Goal: Task Accomplishment & Management: Manage account settings

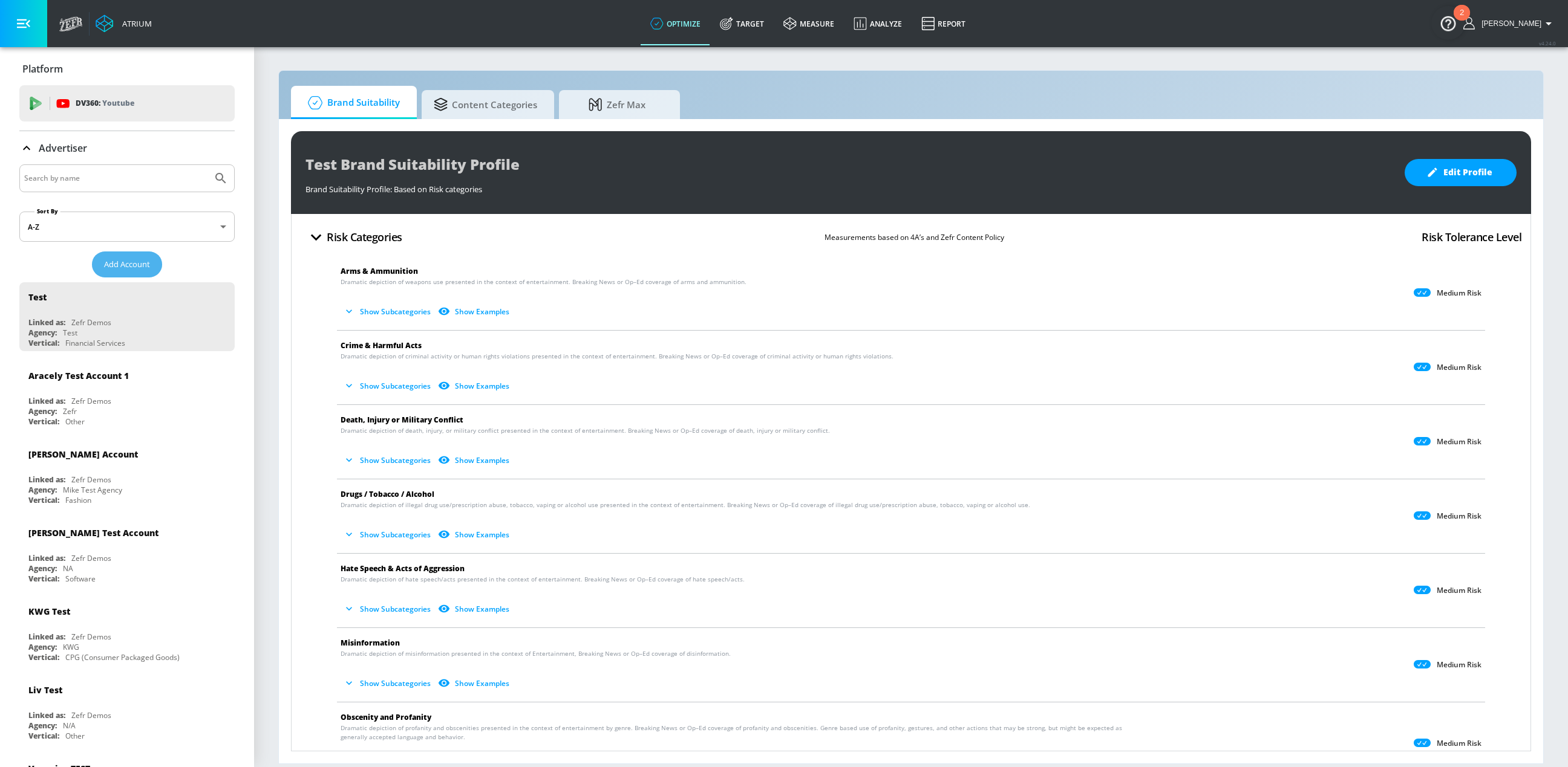
click at [136, 265] on span "Add Account" at bounding box center [127, 265] width 46 height 14
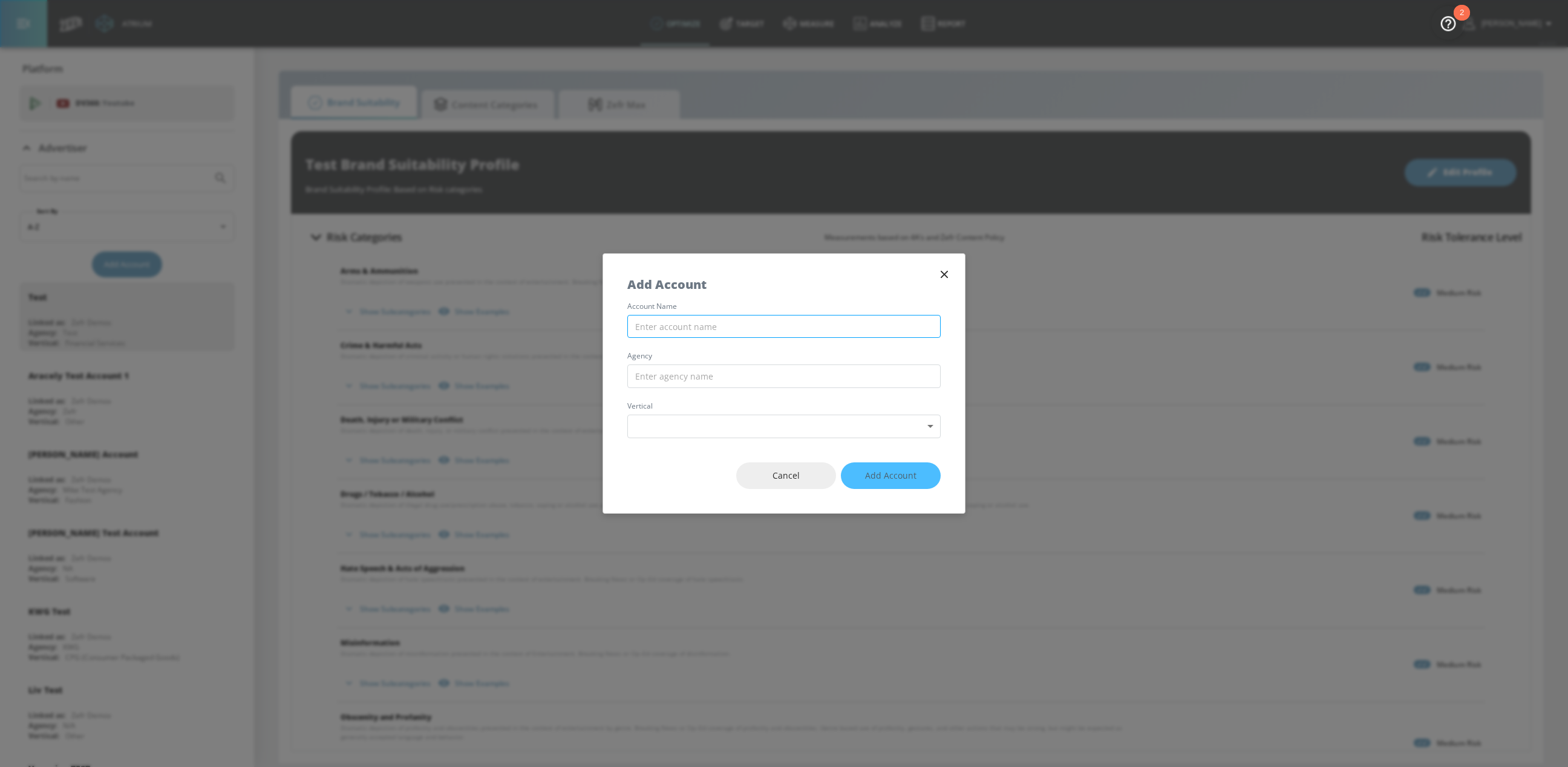
click at [659, 317] on input "text" at bounding box center [784, 327] width 314 height 24
type input "test 123235"
click at [651, 378] on input "text" at bounding box center [784, 376] width 314 height 24
click at [649, 427] on body "Atrium optimize Target measure Analyze Report optimize Target measure Analyze R…" at bounding box center [784, 384] width 1568 height 767
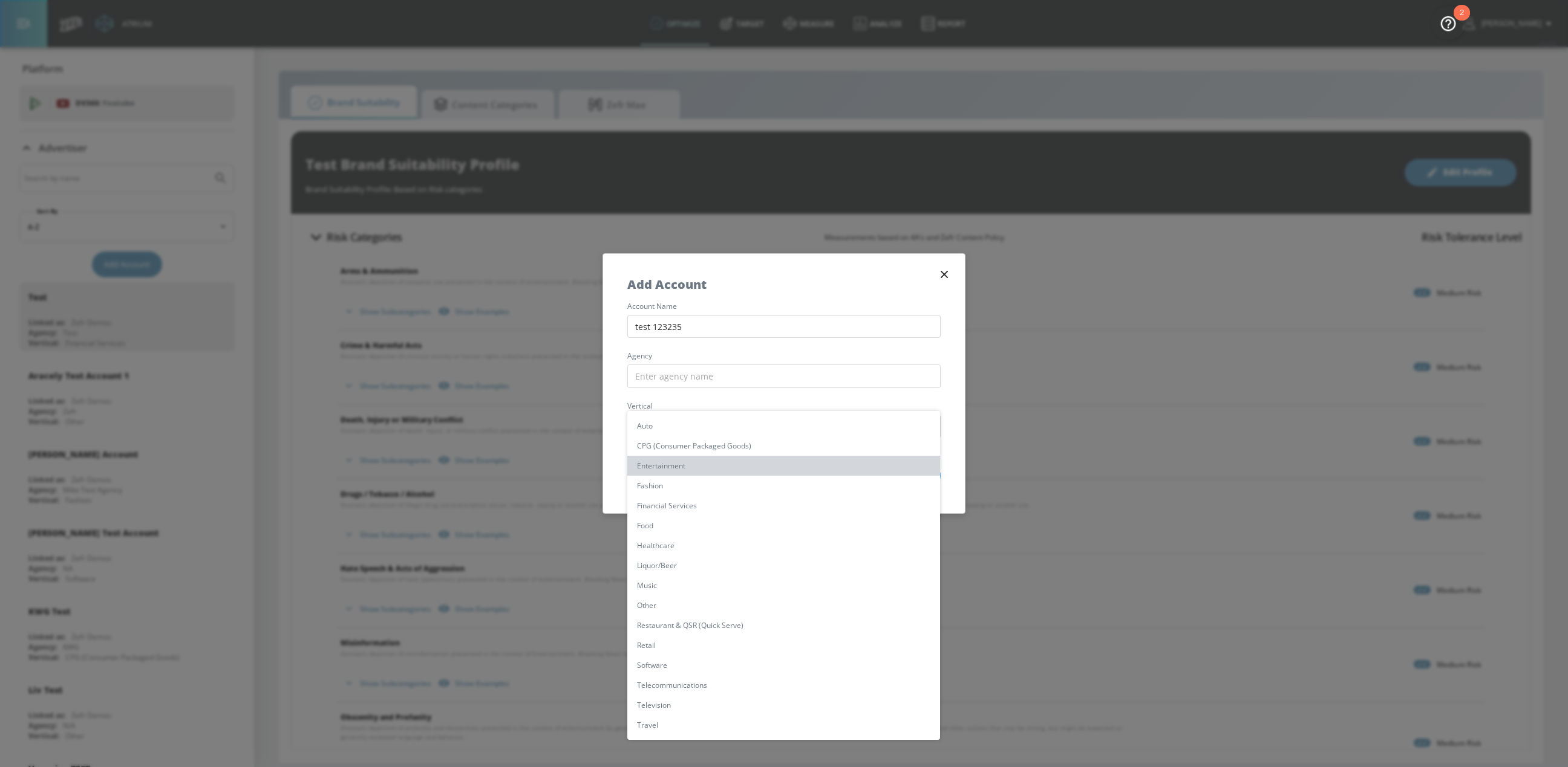
click at [670, 463] on li "Entertainment" at bounding box center [784, 466] width 313 height 20
type input "[object Object]"
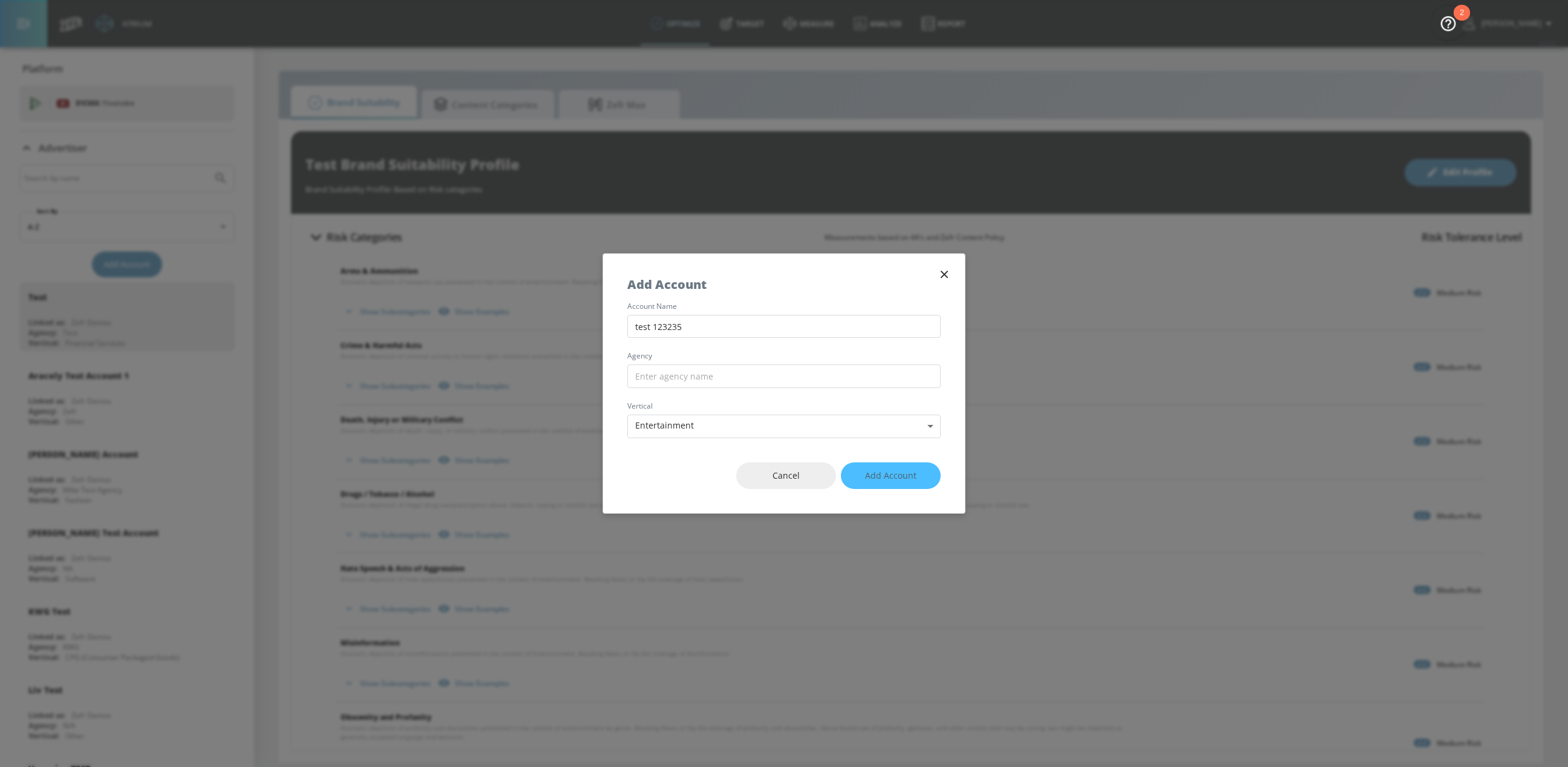
click at [892, 467] on div "Cancel Add Account" at bounding box center [784, 476] width 362 height 76
click at [892, 468] on div "Cancel Add Account" at bounding box center [784, 476] width 362 height 76
click at [782, 385] on input "text" at bounding box center [784, 376] width 314 height 24
type input "groupm"
click at [858, 470] on button "Add Account" at bounding box center [891, 476] width 100 height 27
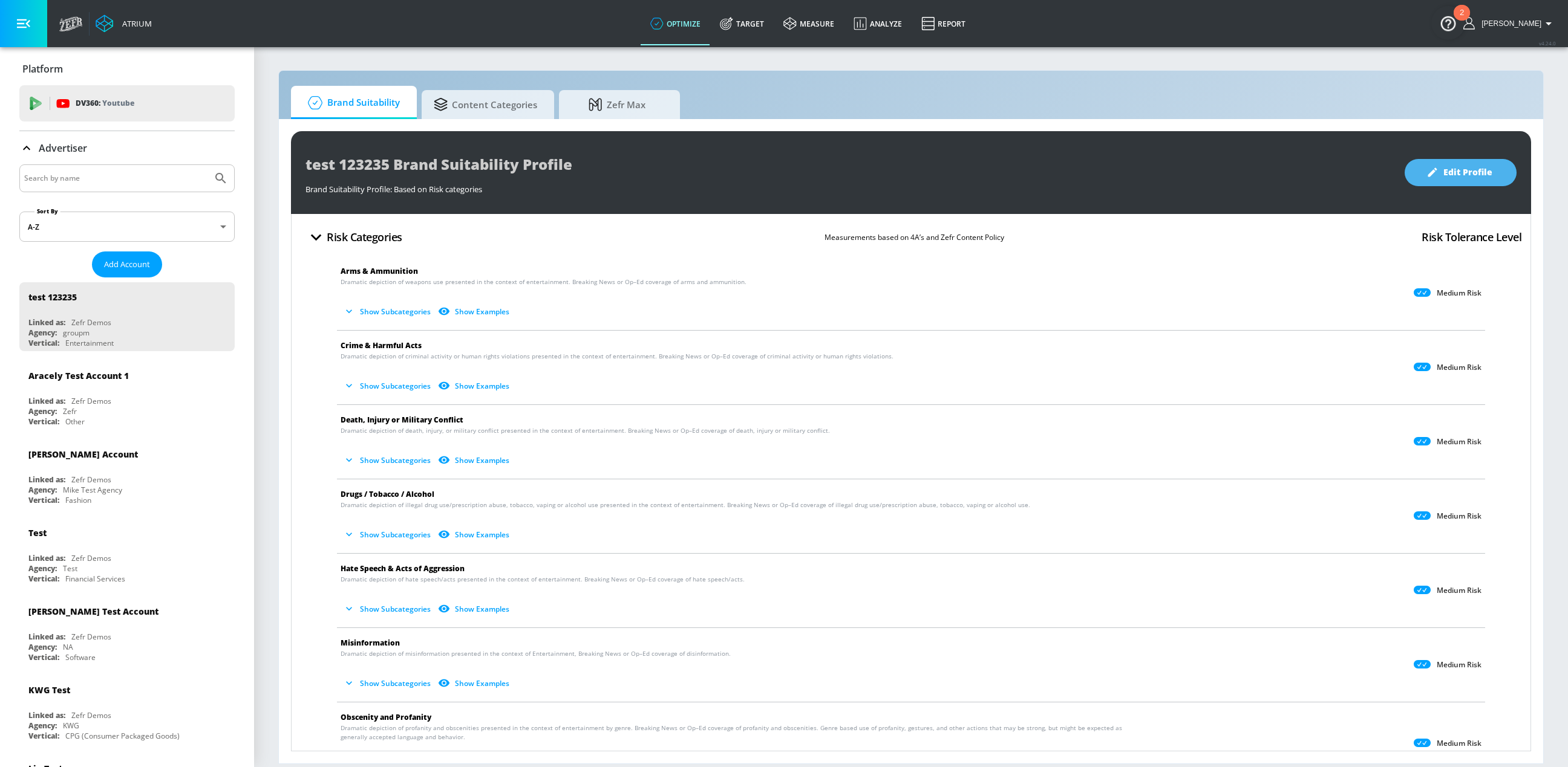
click at [1425, 181] on button "Edit Profile" at bounding box center [1460, 172] width 112 height 27
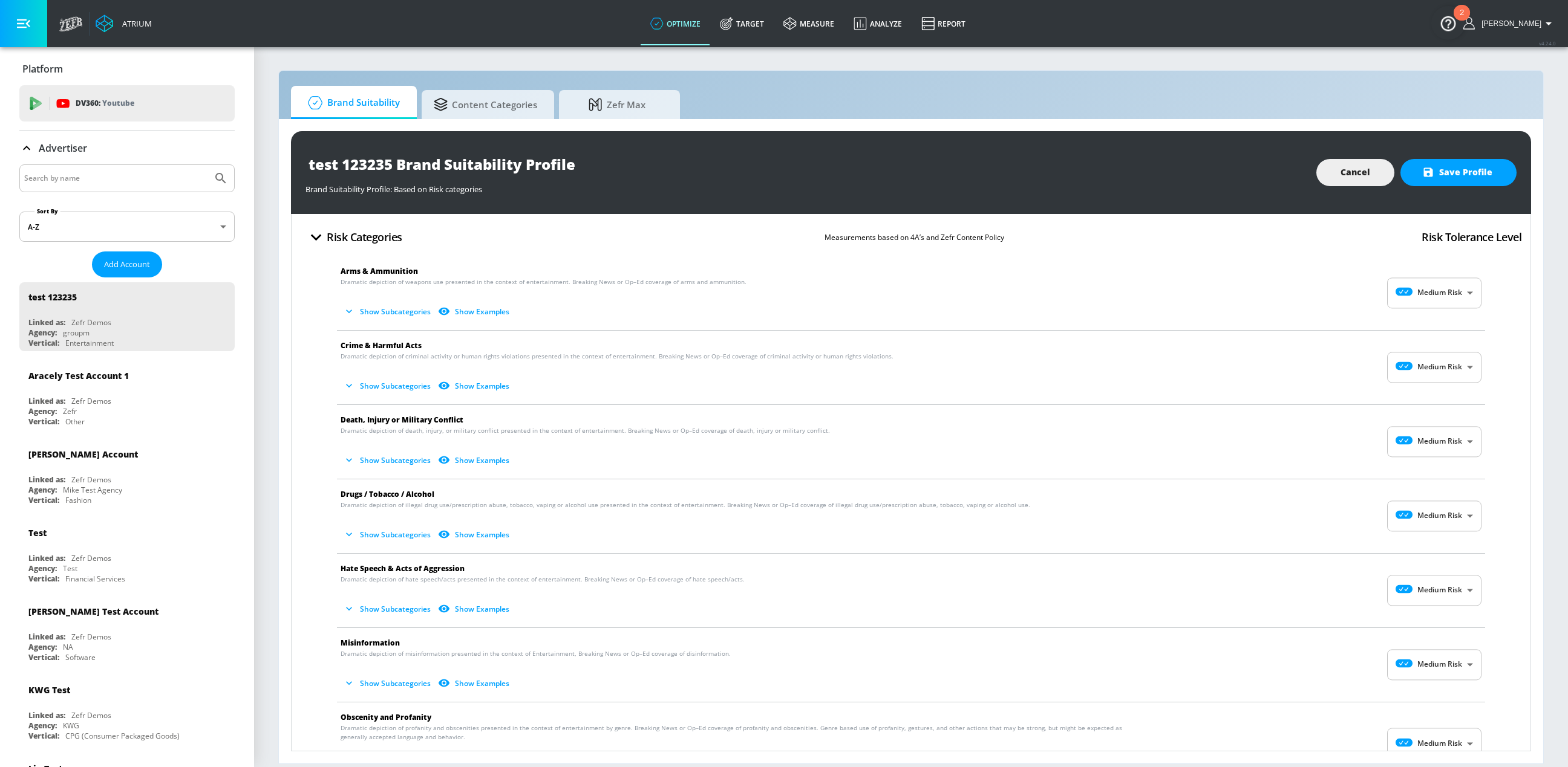
click at [1454, 295] on body "Atrium optimize Target measure Analyze Report optimize Target measure Analyze R…" at bounding box center [784, 384] width 1568 height 767
click at [1447, 328] on p "No Risk" at bounding box center [1460, 323] width 26 height 10
type input "MINIMAL"
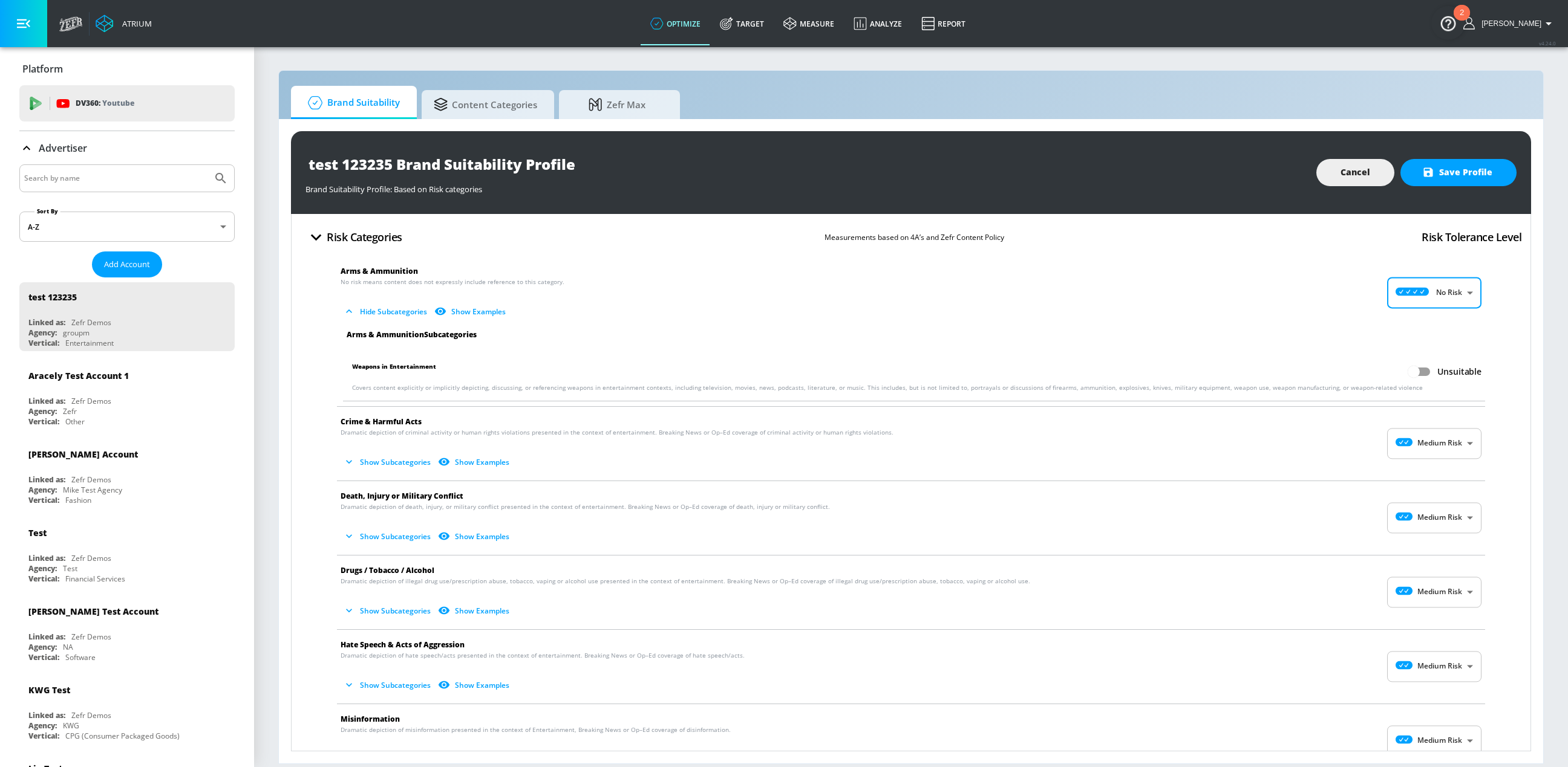
click at [1449, 299] on body "Atrium optimize Target measure Analyze Report optimize Target measure Analyze R…" at bounding box center [784, 384] width 1568 height 767
click at [1443, 319] on div "No Risk" at bounding box center [1435, 323] width 75 height 13
click at [1427, 376] on input "Unsuitable" at bounding box center [1413, 372] width 69 height 23
click at [1437, 371] on input "Suitable" at bounding box center [1436, 372] width 69 height 23
click at [1431, 379] on input "Unsuitable" at bounding box center [1413, 372] width 69 height 23
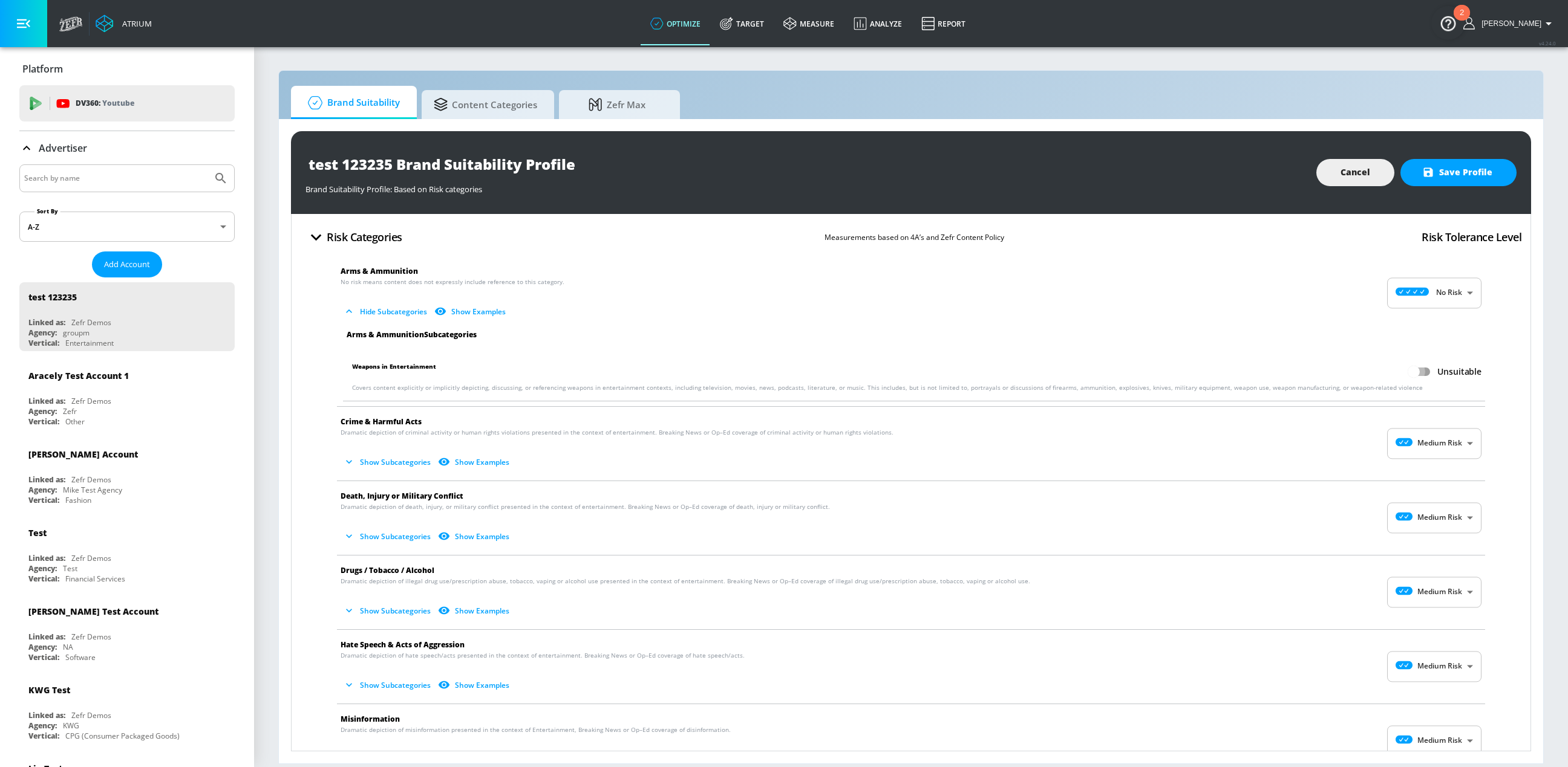
checkbox input "true"
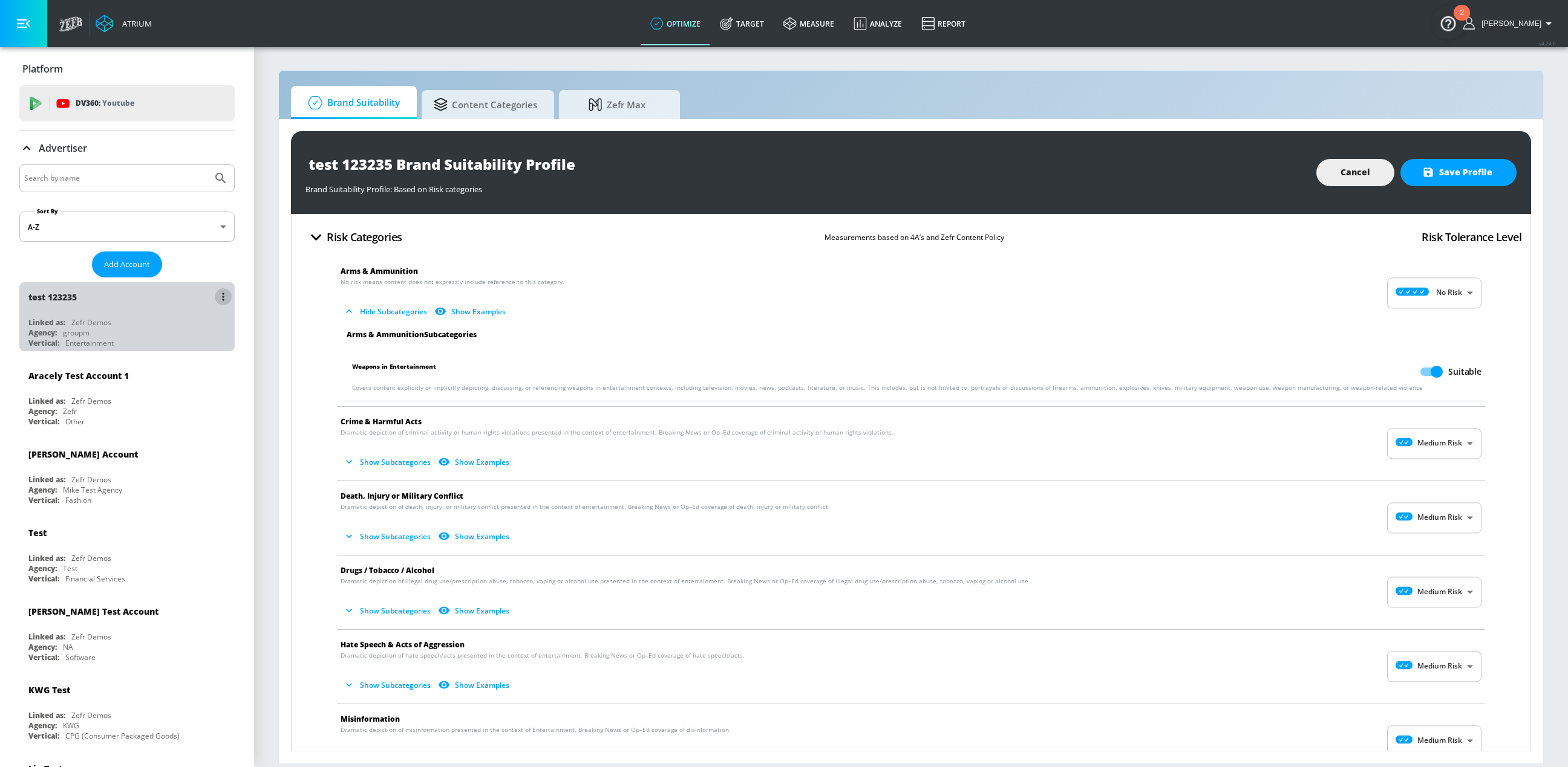
click at [219, 298] on button "list of Advertiser" at bounding box center [223, 296] width 17 height 17
click at [187, 336] on li "Delete" at bounding box center [170, 342] width 120 height 21
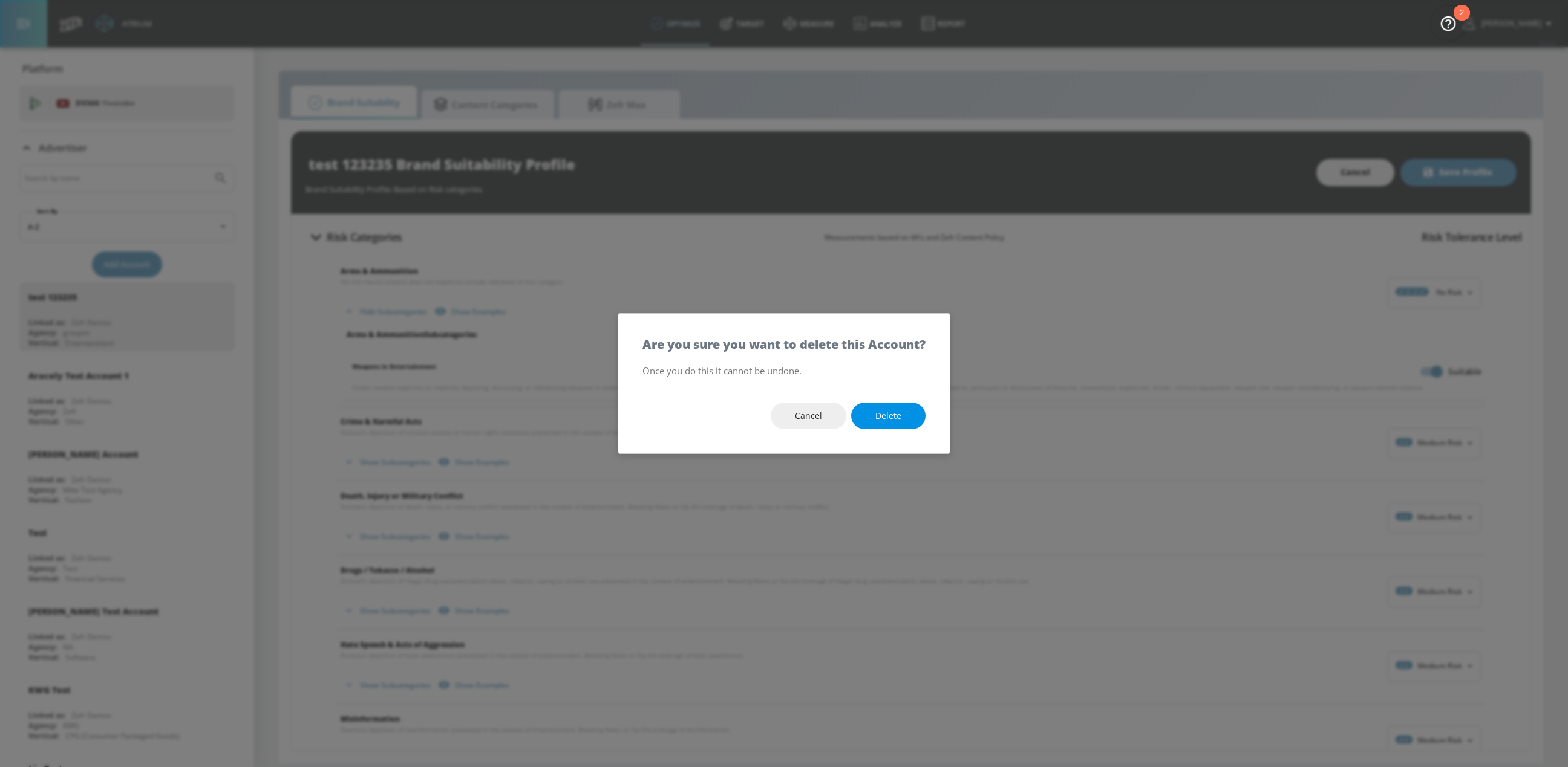
click at [897, 410] on span "Delete" at bounding box center [889, 416] width 26 height 15
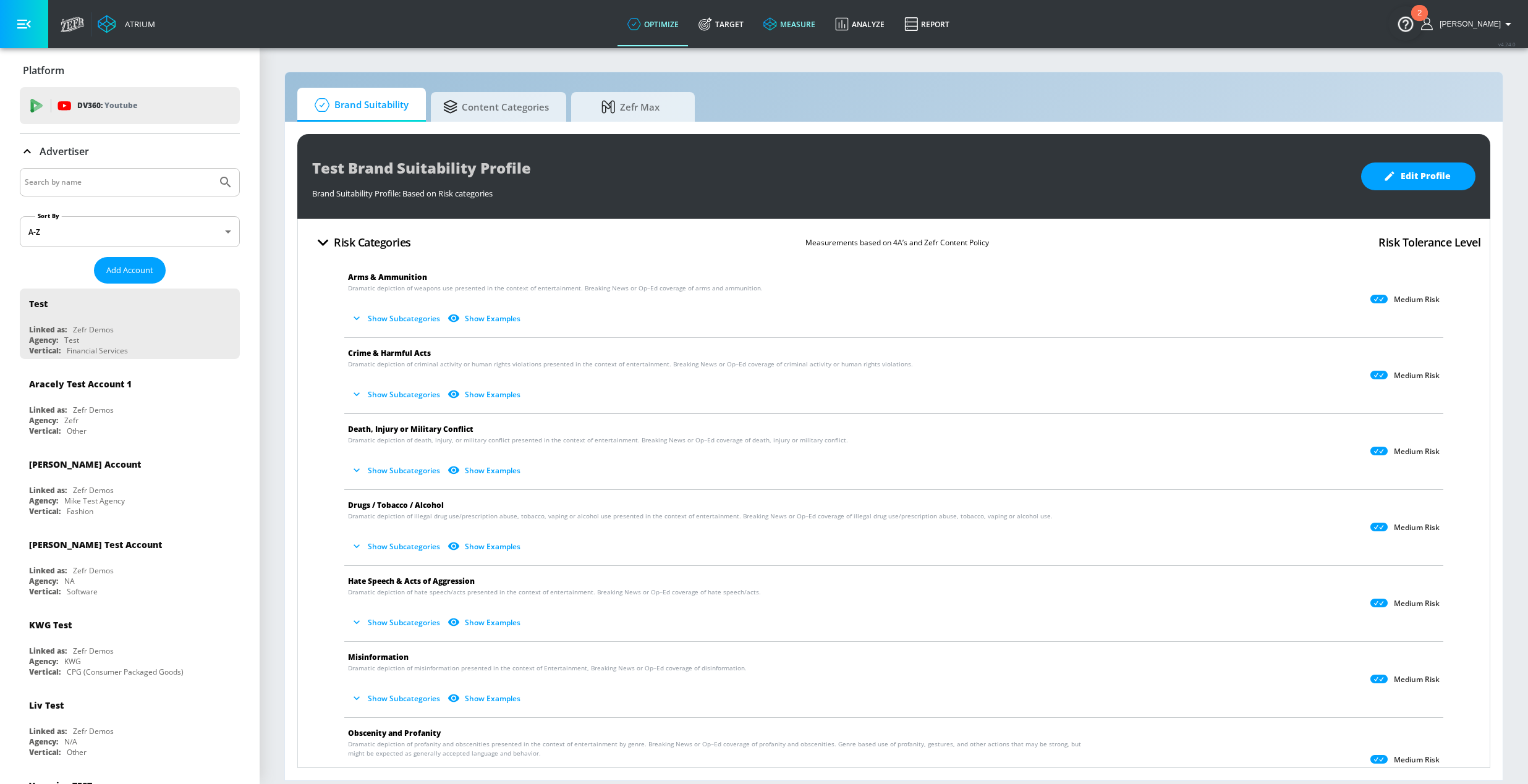
click at [817, 22] on link "measure" at bounding box center [789, 24] width 71 height 45
